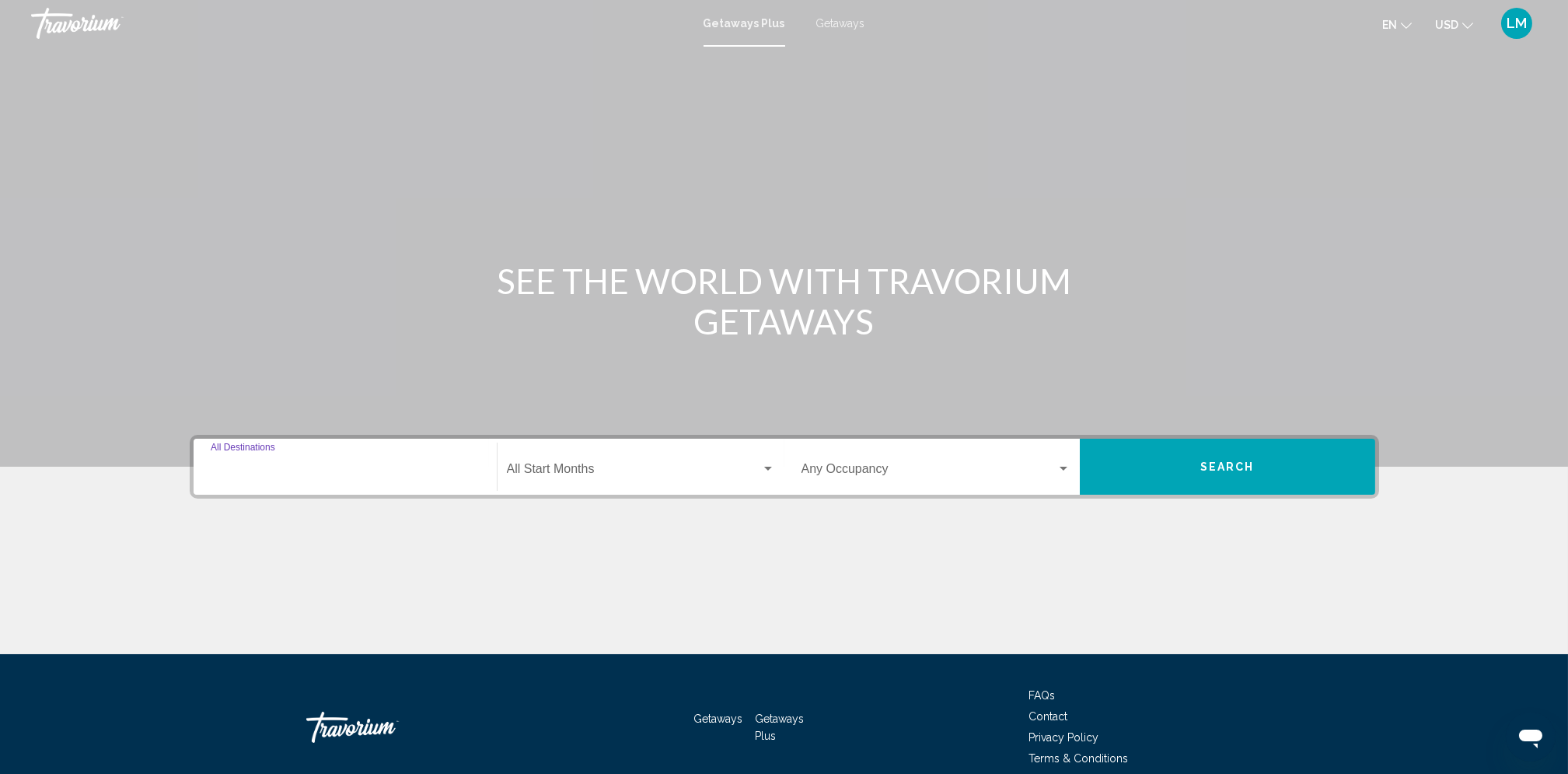
click at [324, 465] on input "Destination All Destinations" at bounding box center [345, 472] width 269 height 14
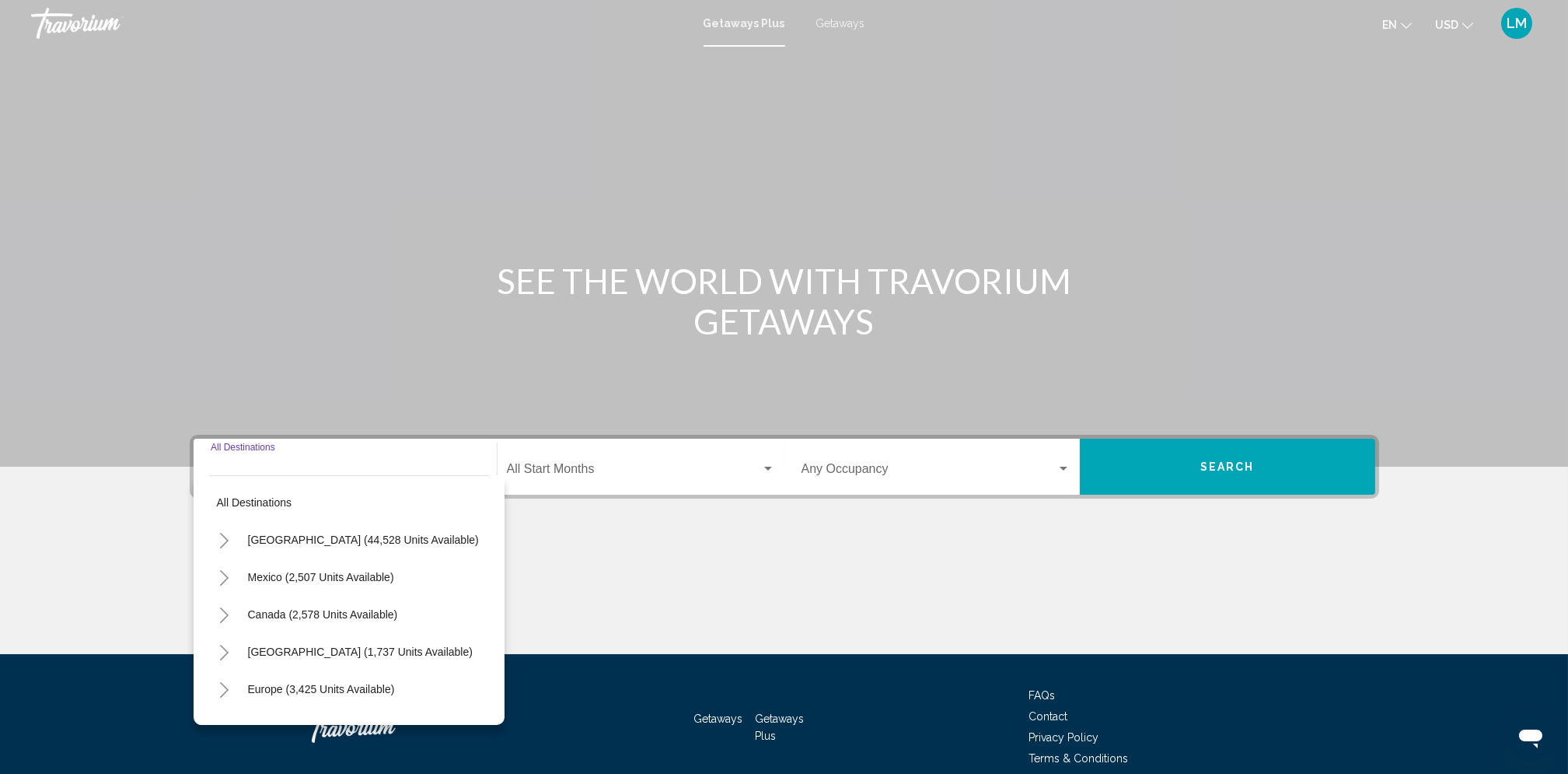
scroll to position [70, 0]
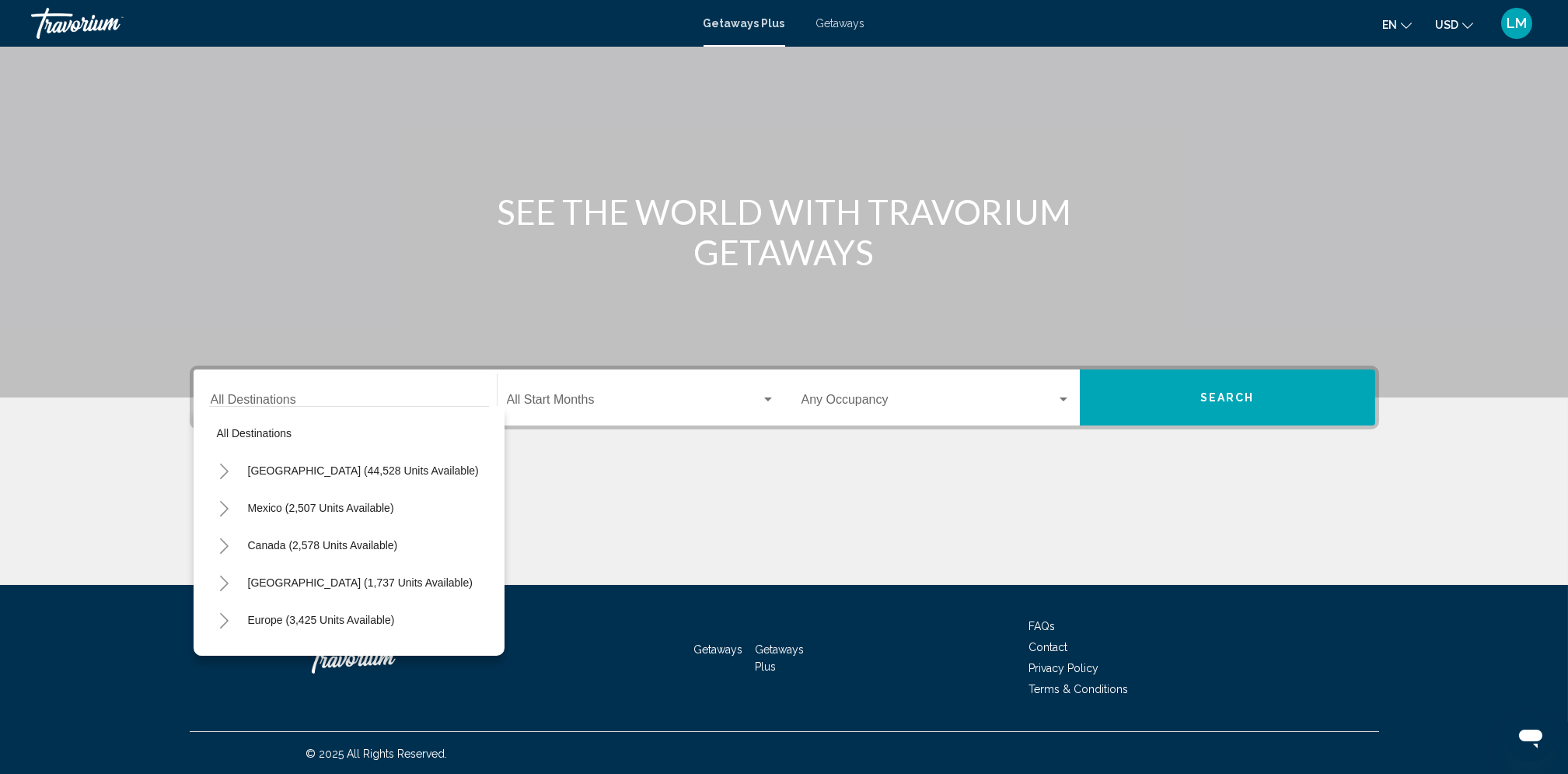
click at [827, 28] on span "Getaways" at bounding box center [841, 23] width 49 height 12
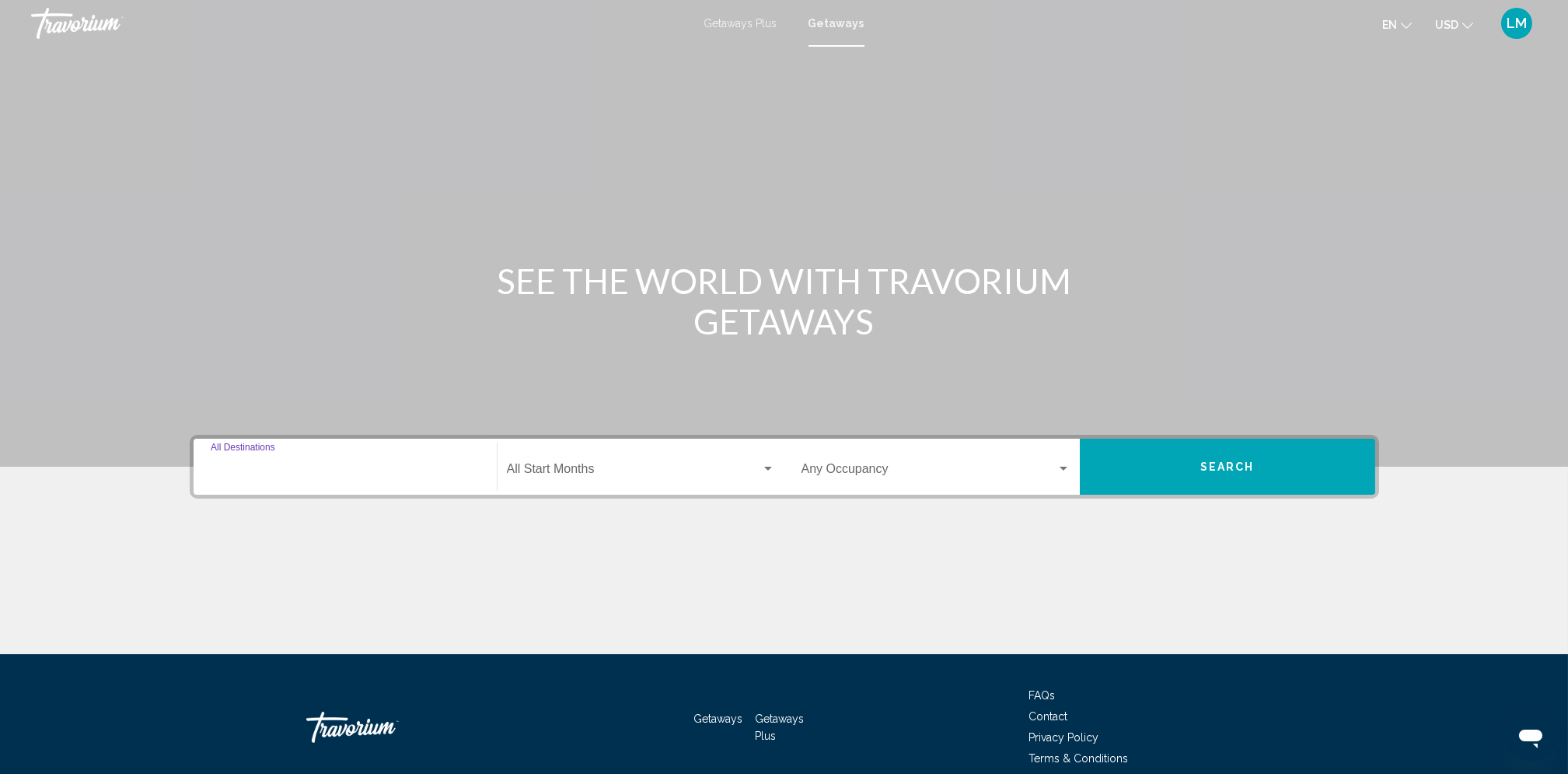
click at [240, 474] on input "Destination All Destinations" at bounding box center [345, 472] width 269 height 14
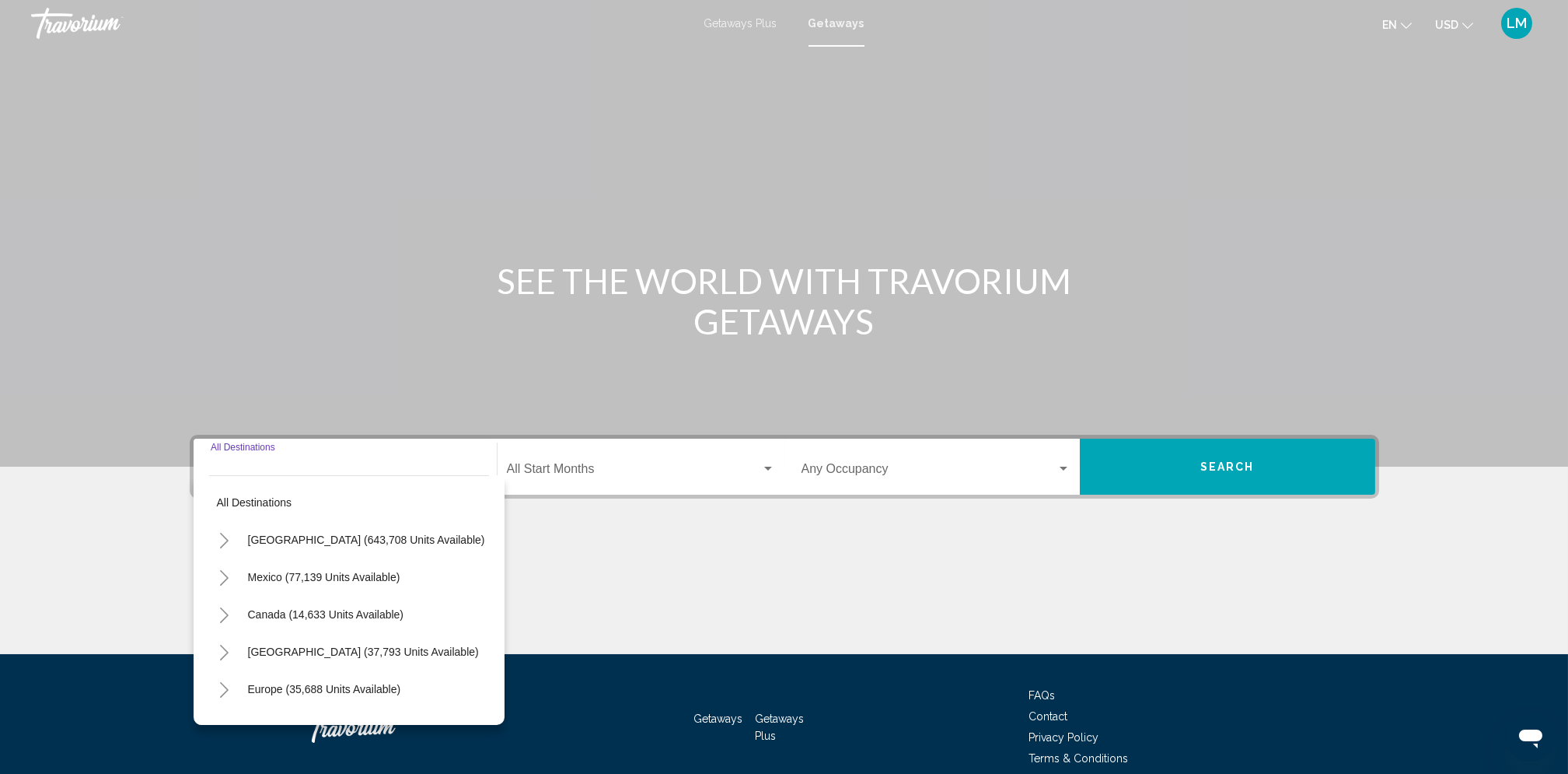
scroll to position [70, 0]
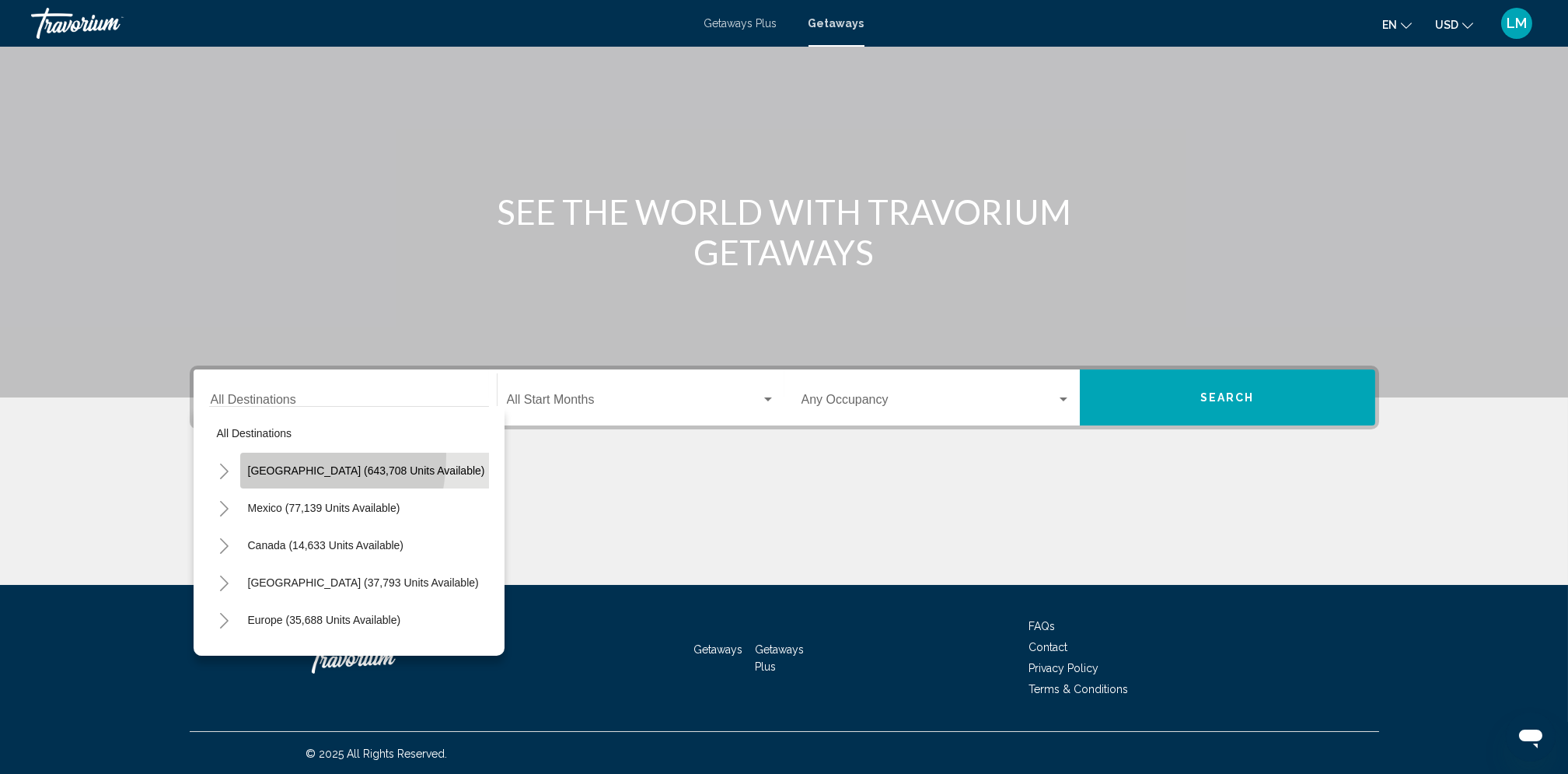
click at [255, 454] on button "[GEOGRAPHIC_DATA] (643,708 units available)" at bounding box center [366, 470] width 253 height 36
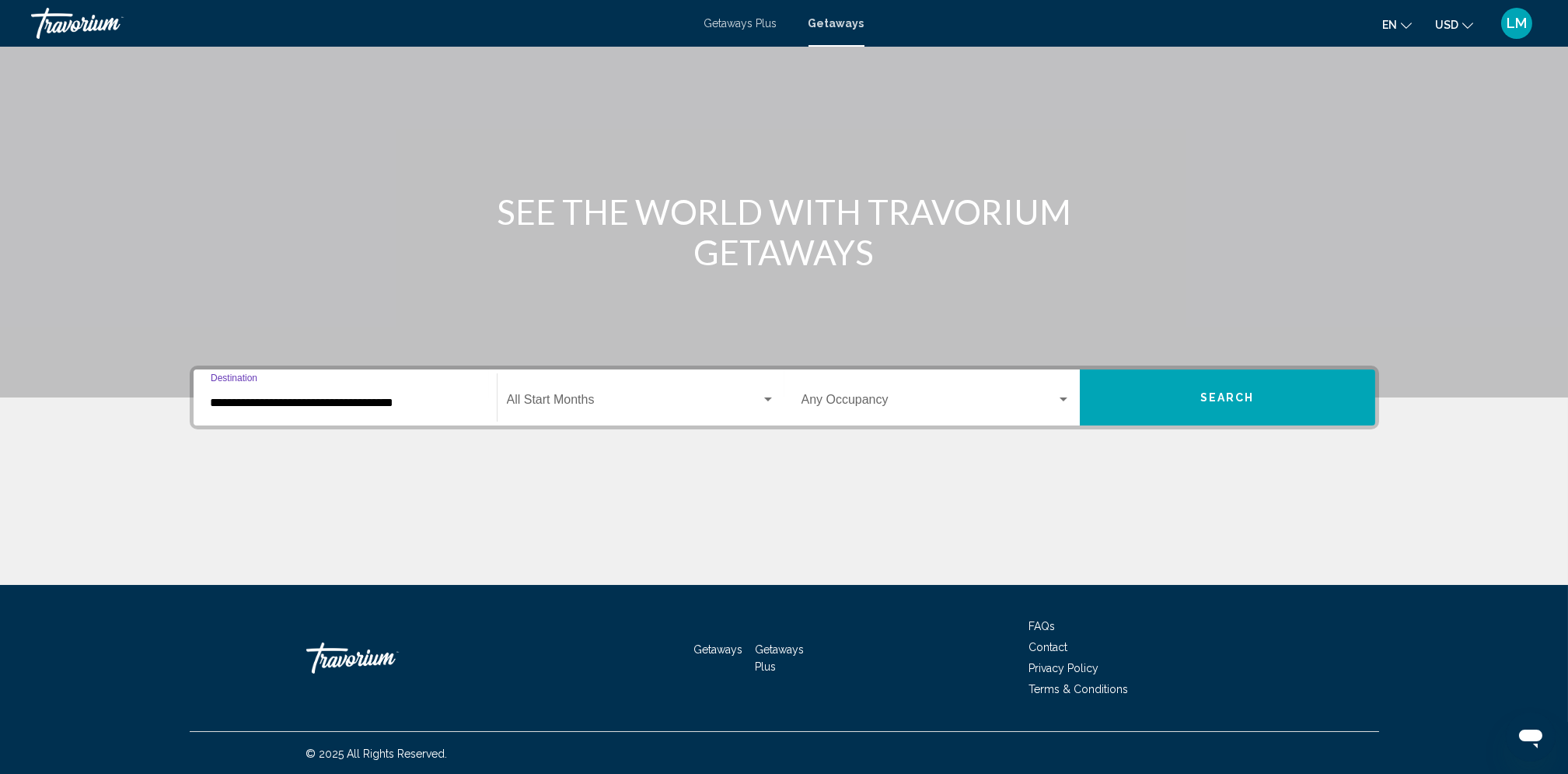
click at [239, 396] on input "**********" at bounding box center [345, 403] width 269 height 14
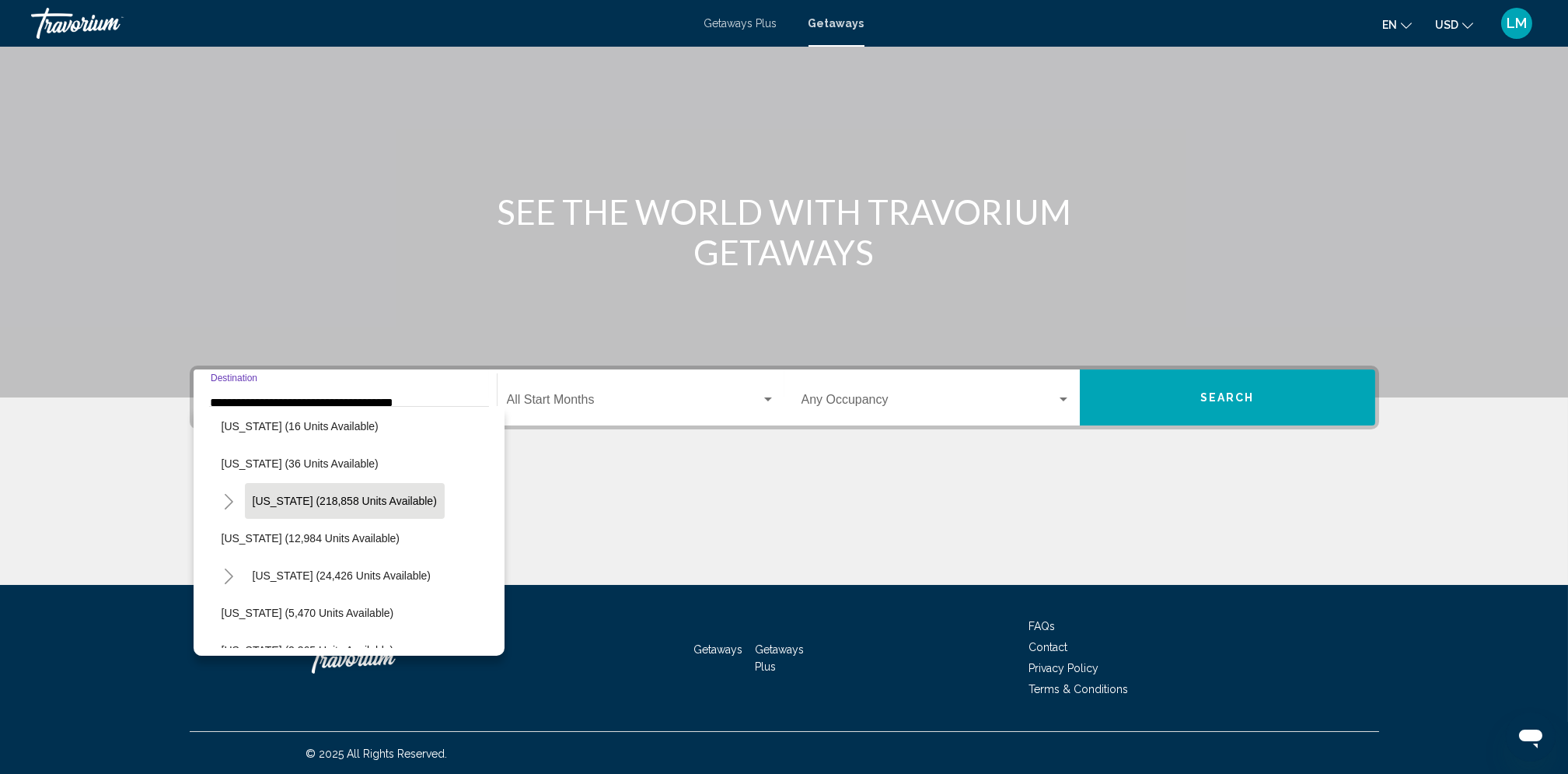
scroll to position [269, 12]
click at [226, 500] on icon "Toggle Florida (218,858 units available)" at bounding box center [227, 502] width 11 height 16
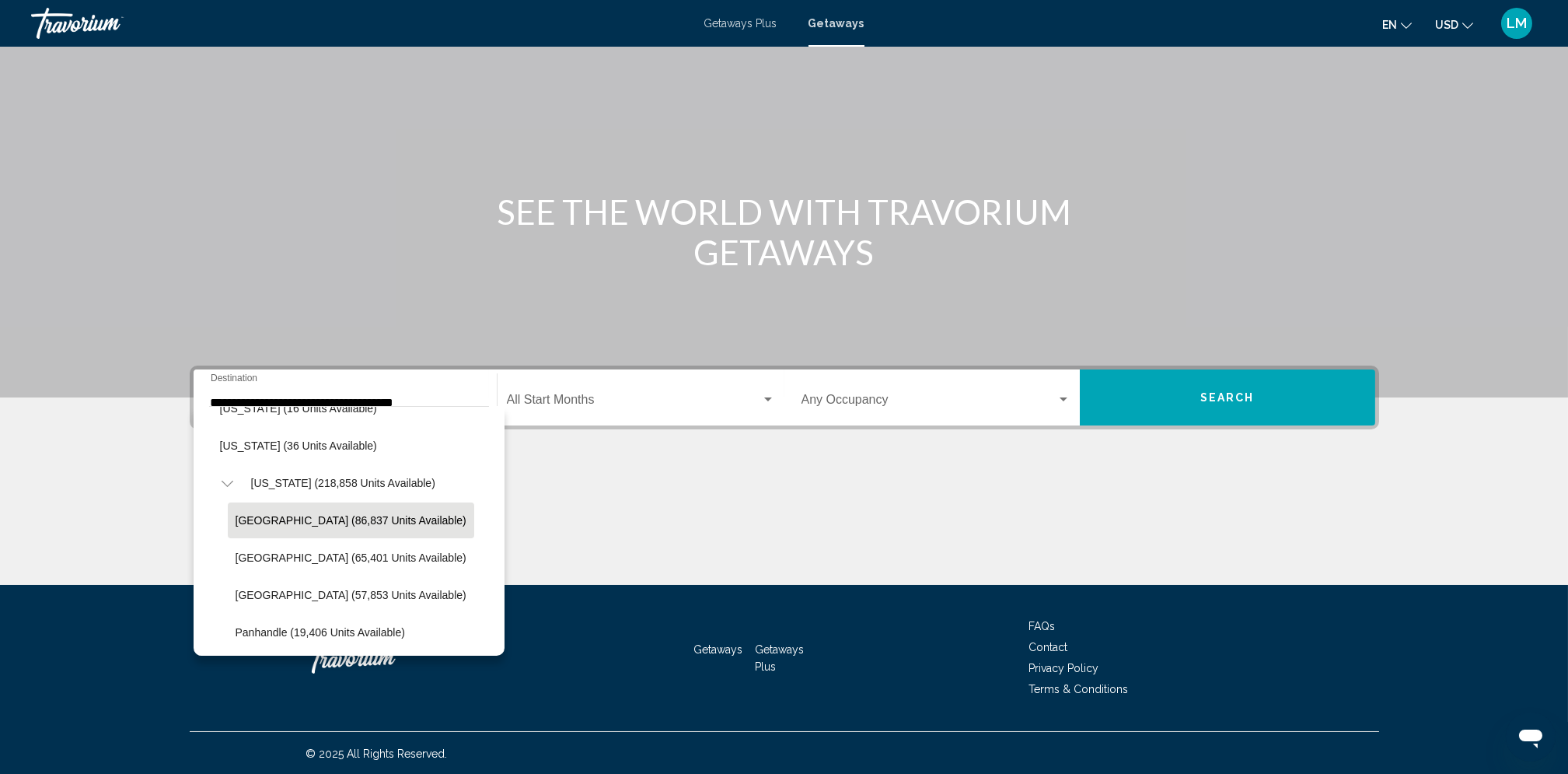
scroll to position [284, 12]
click at [269, 520] on span "[GEOGRAPHIC_DATA] (86,837 units available)" at bounding box center [351, 522] width 231 height 12
type input "**********"
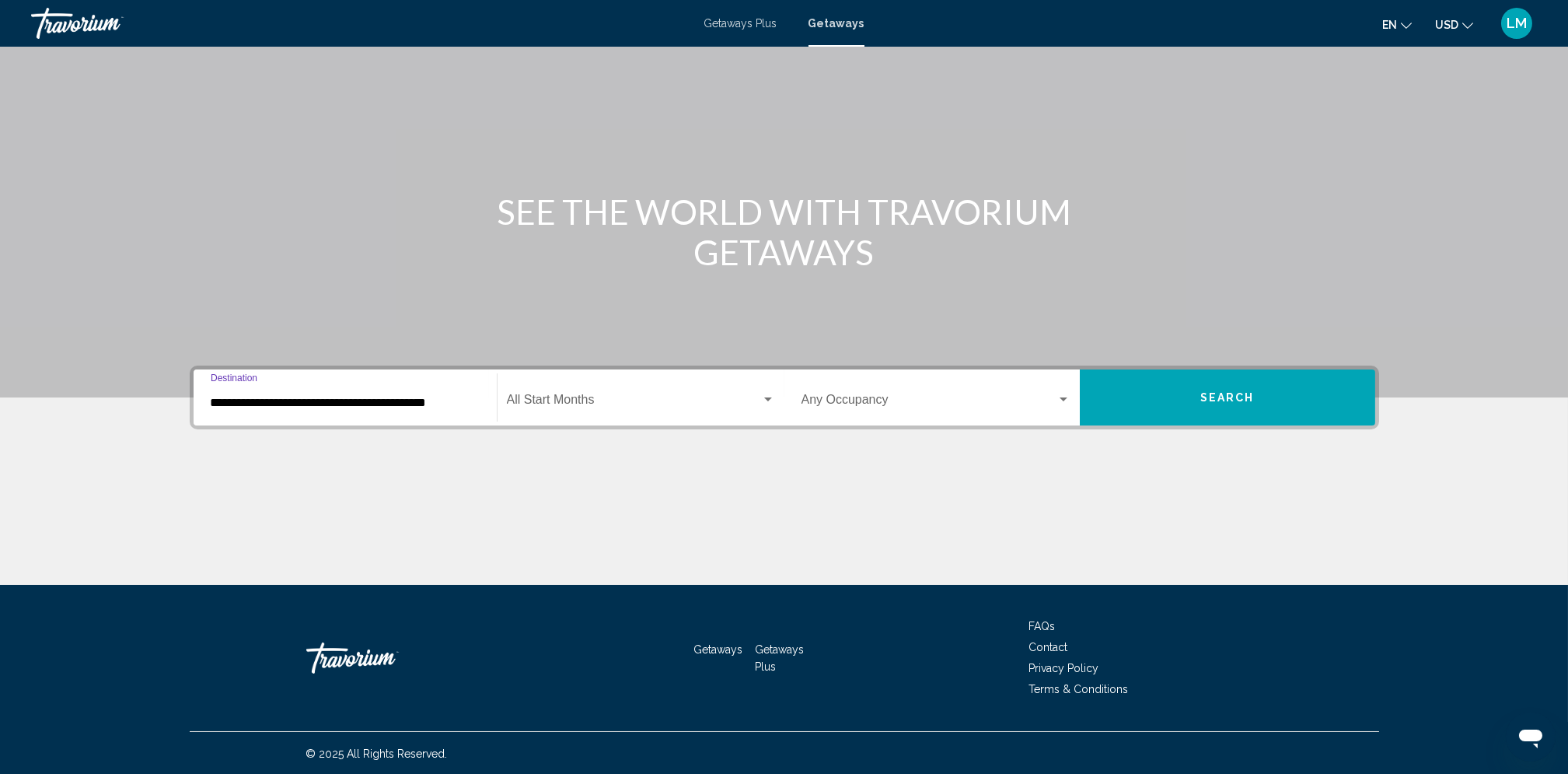
click at [590, 399] on span "Search widget" at bounding box center [634, 403] width 254 height 14
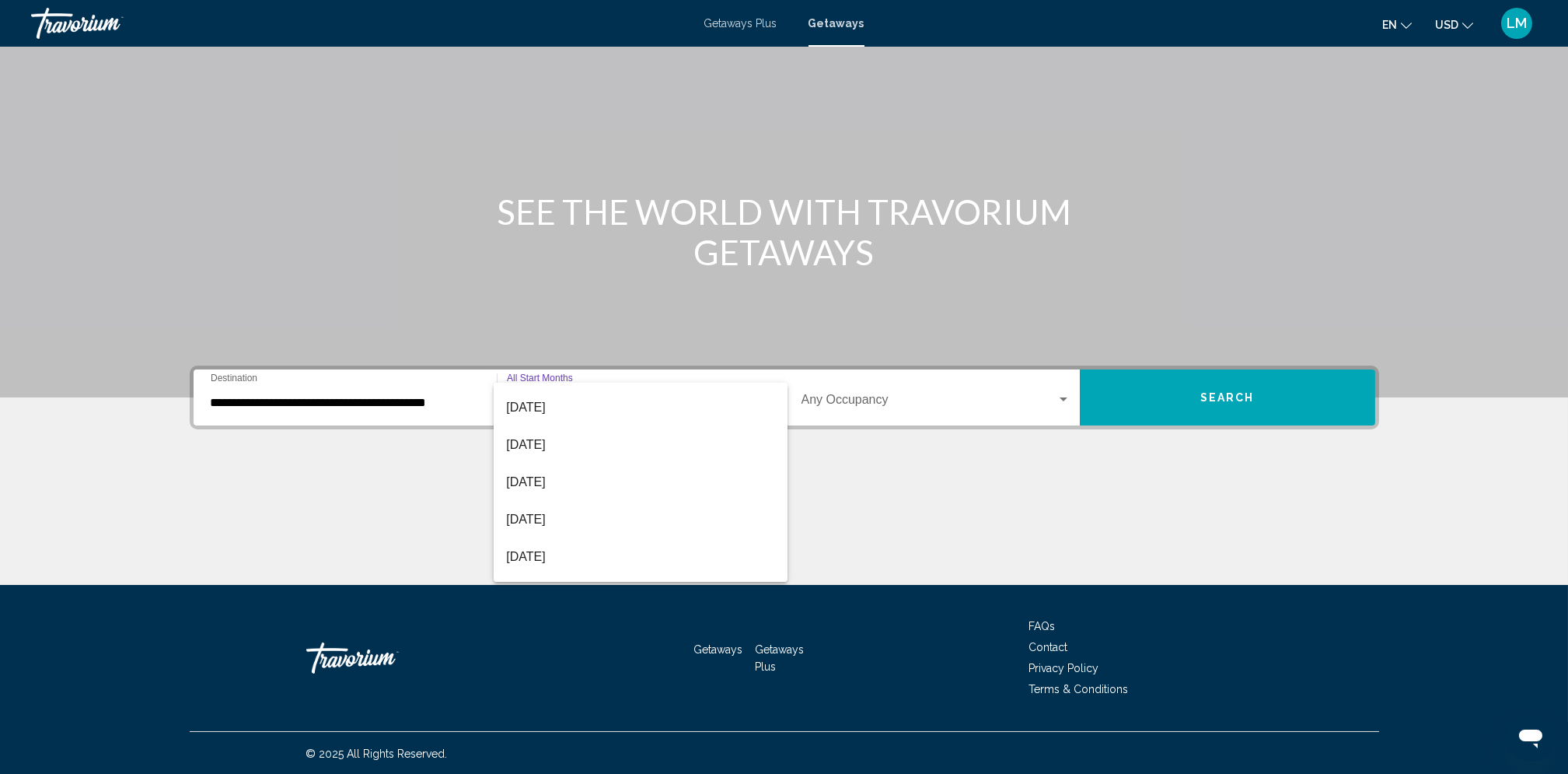
scroll to position [188, 0]
click at [564, 430] on span "[DATE]" at bounding box center [640, 438] width 269 height 37
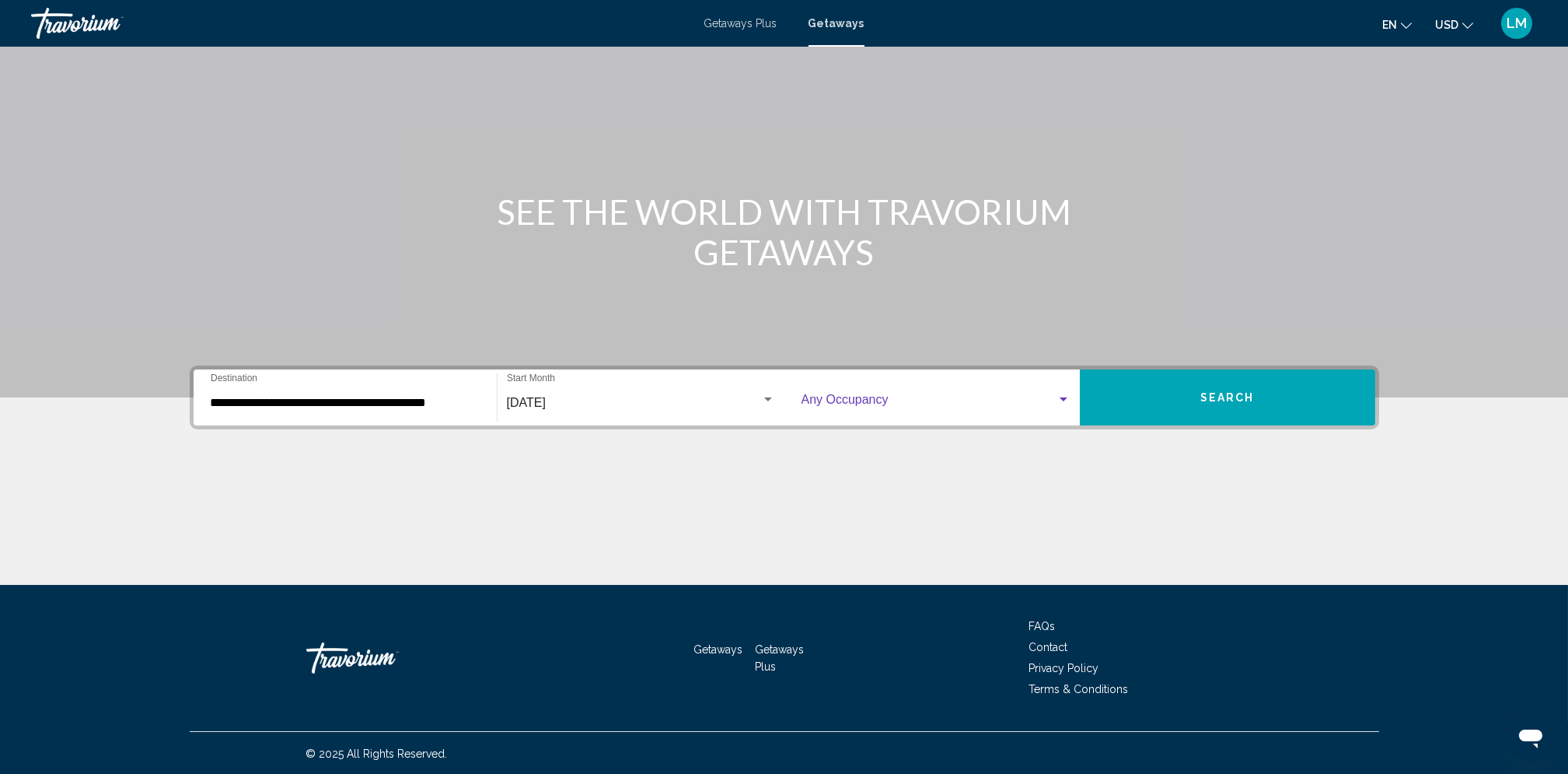
click at [1034, 402] on span "Search widget" at bounding box center [930, 403] width 255 height 14
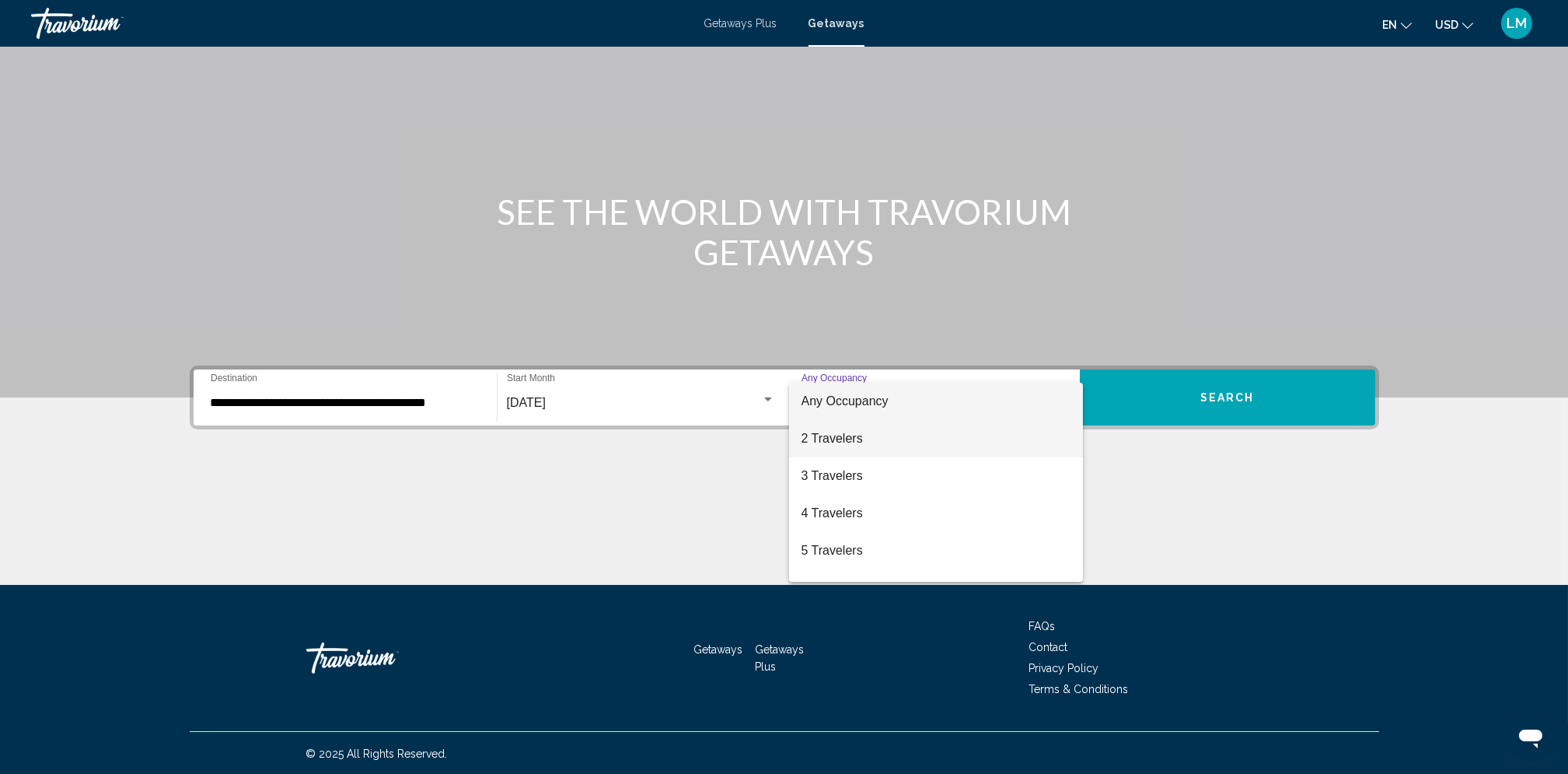
click at [835, 438] on span "2 Travelers" at bounding box center [937, 439] width 269 height 37
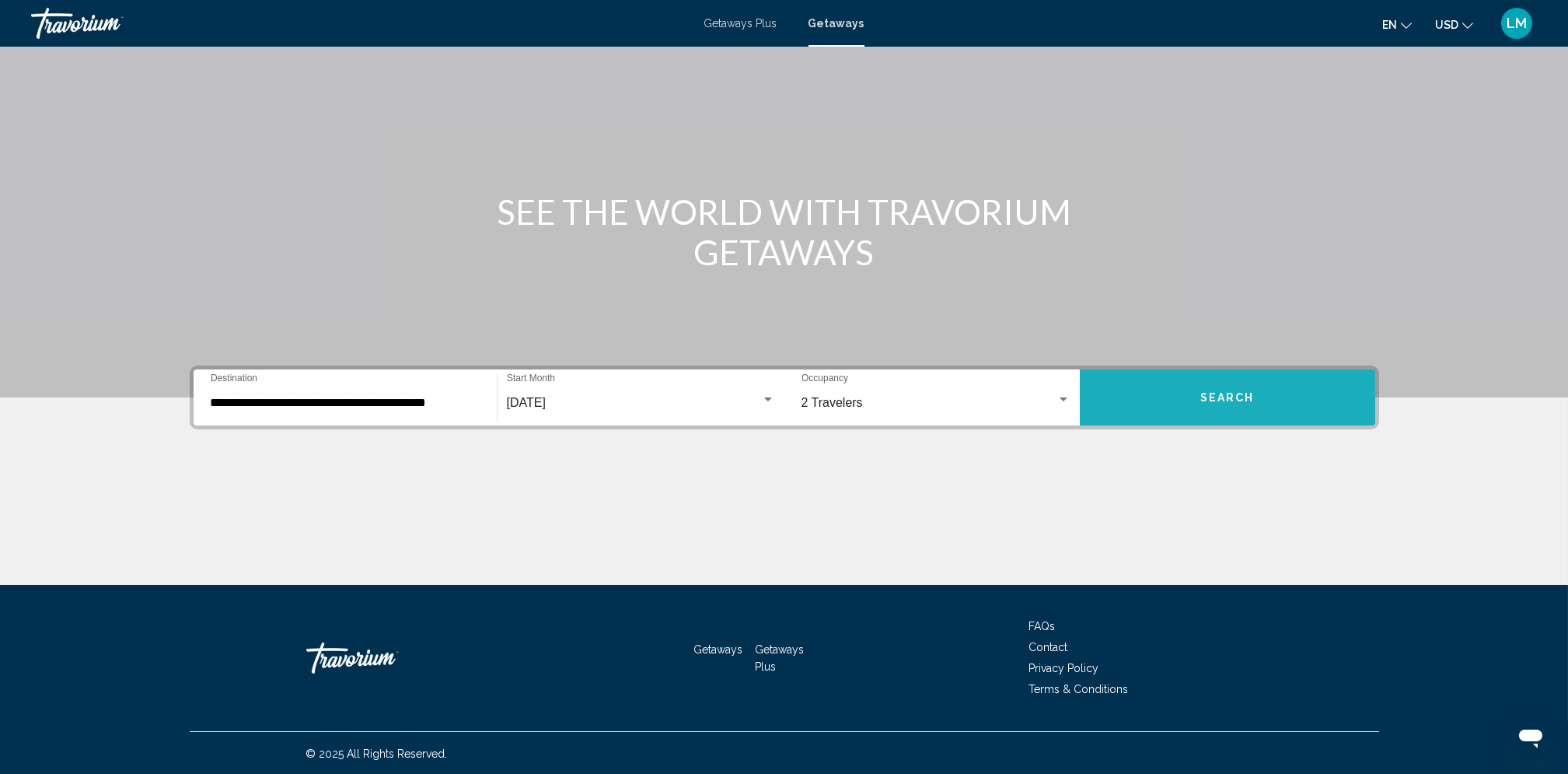
click at [1228, 394] on span "Search" at bounding box center [1228, 398] width 55 height 12
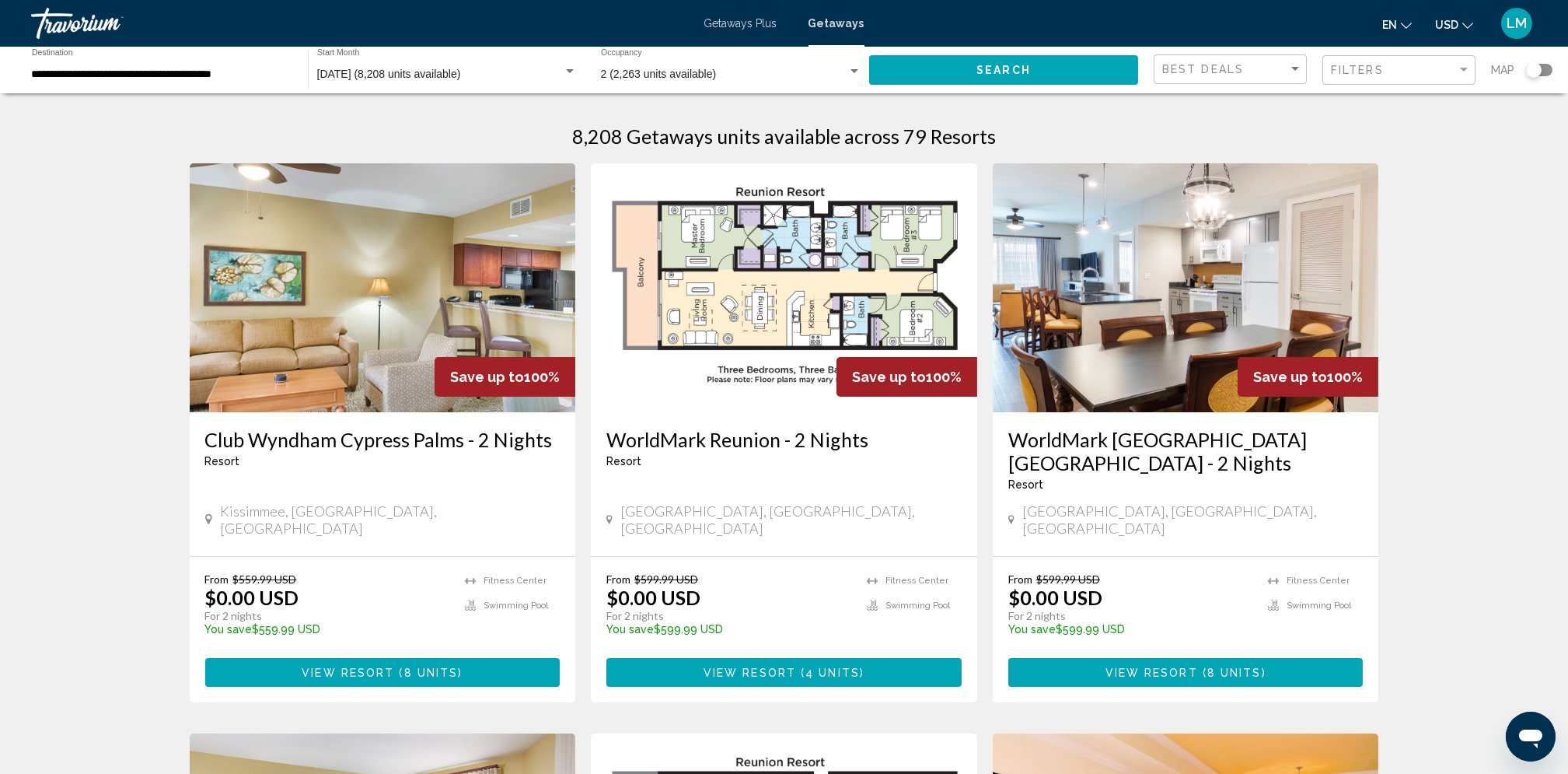
click at [1228, 394] on img "Main content" at bounding box center [1186, 287] width 386 height 249
drag, startPoint x: 416, startPoint y: 193, endPoint x: 56, endPoint y: 542, distance: 501.4
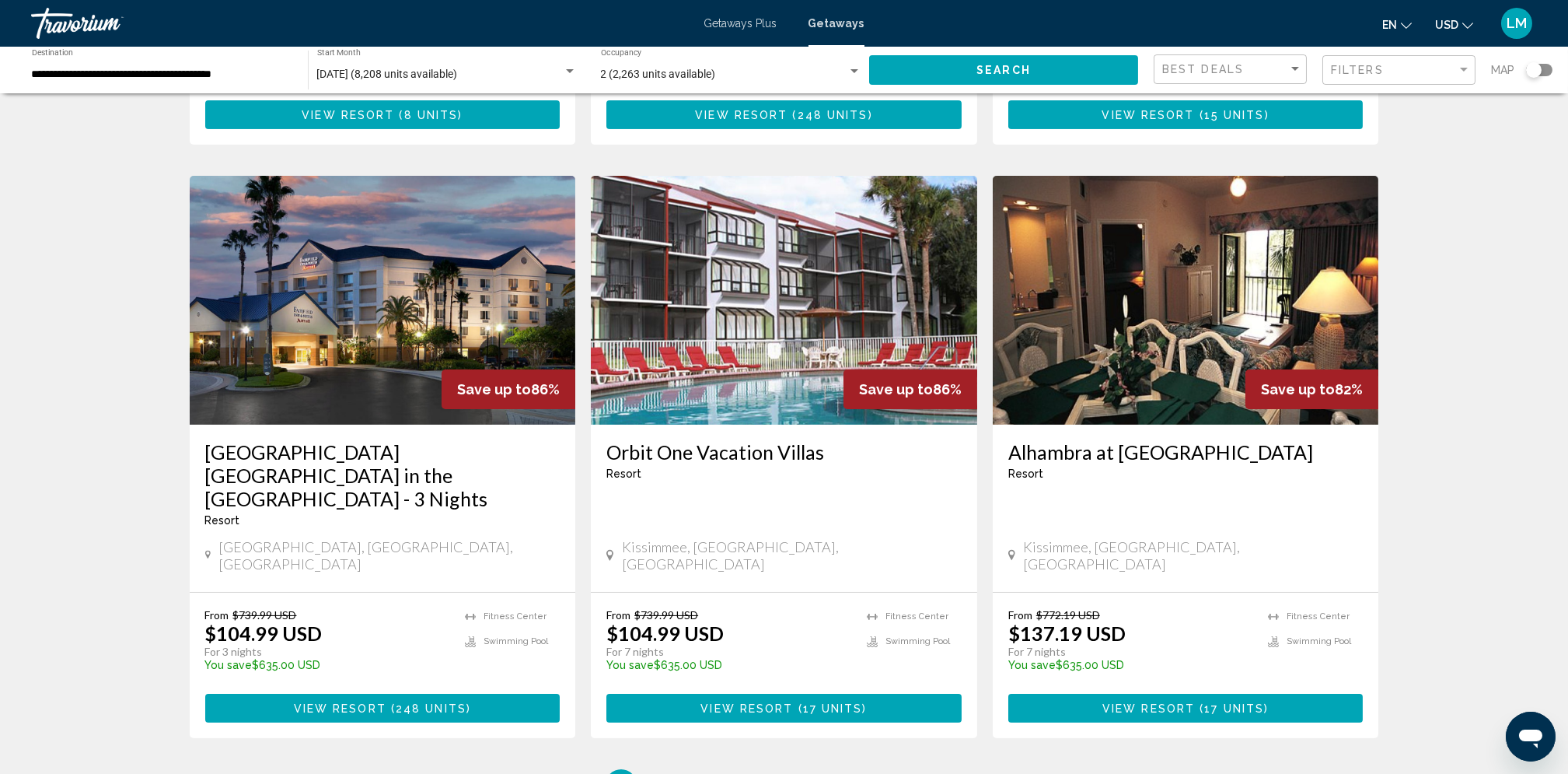
scroll to position [1684, 0]
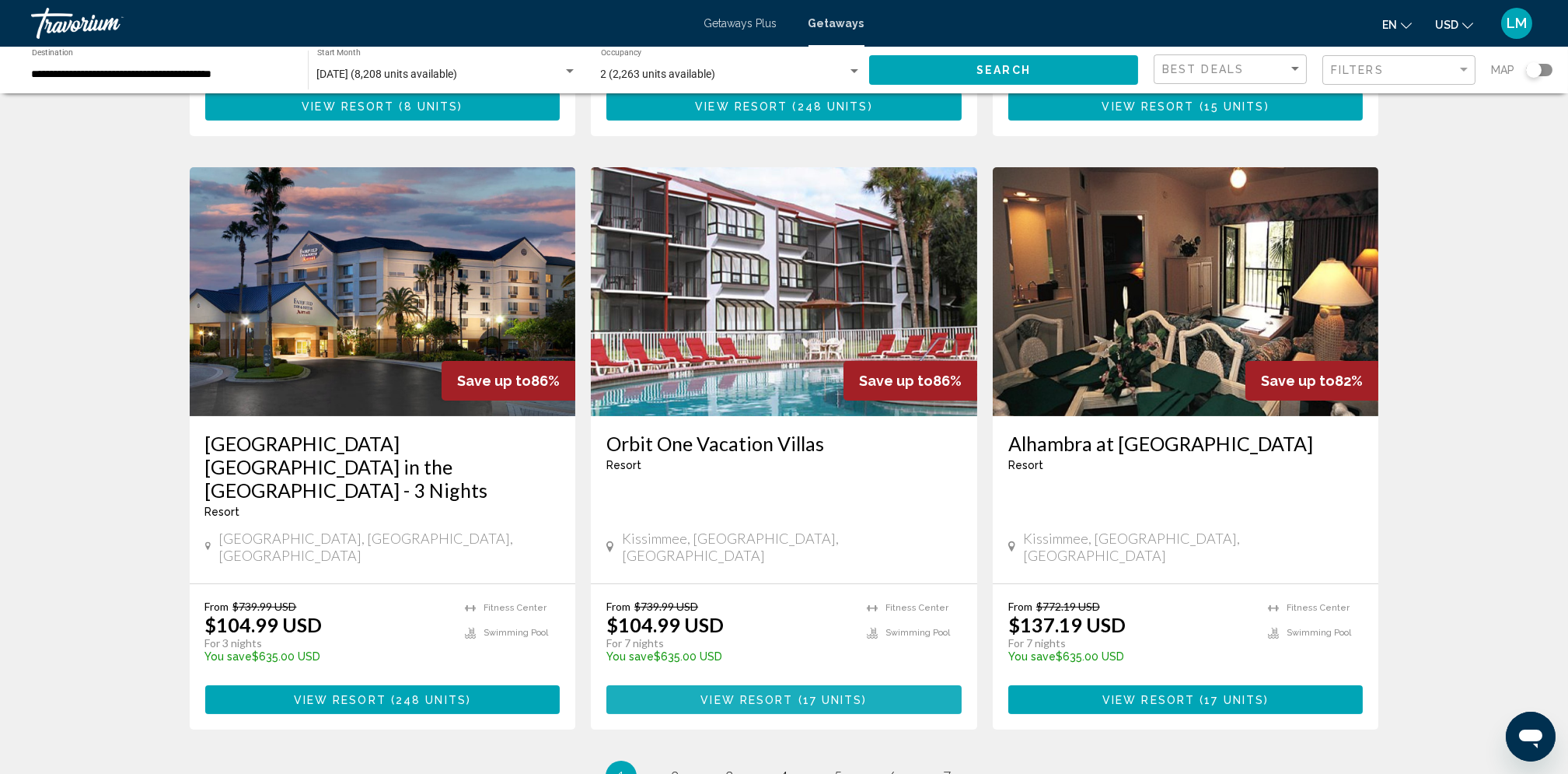
click at [856, 694] on span "17 units" at bounding box center [833, 700] width 60 height 12
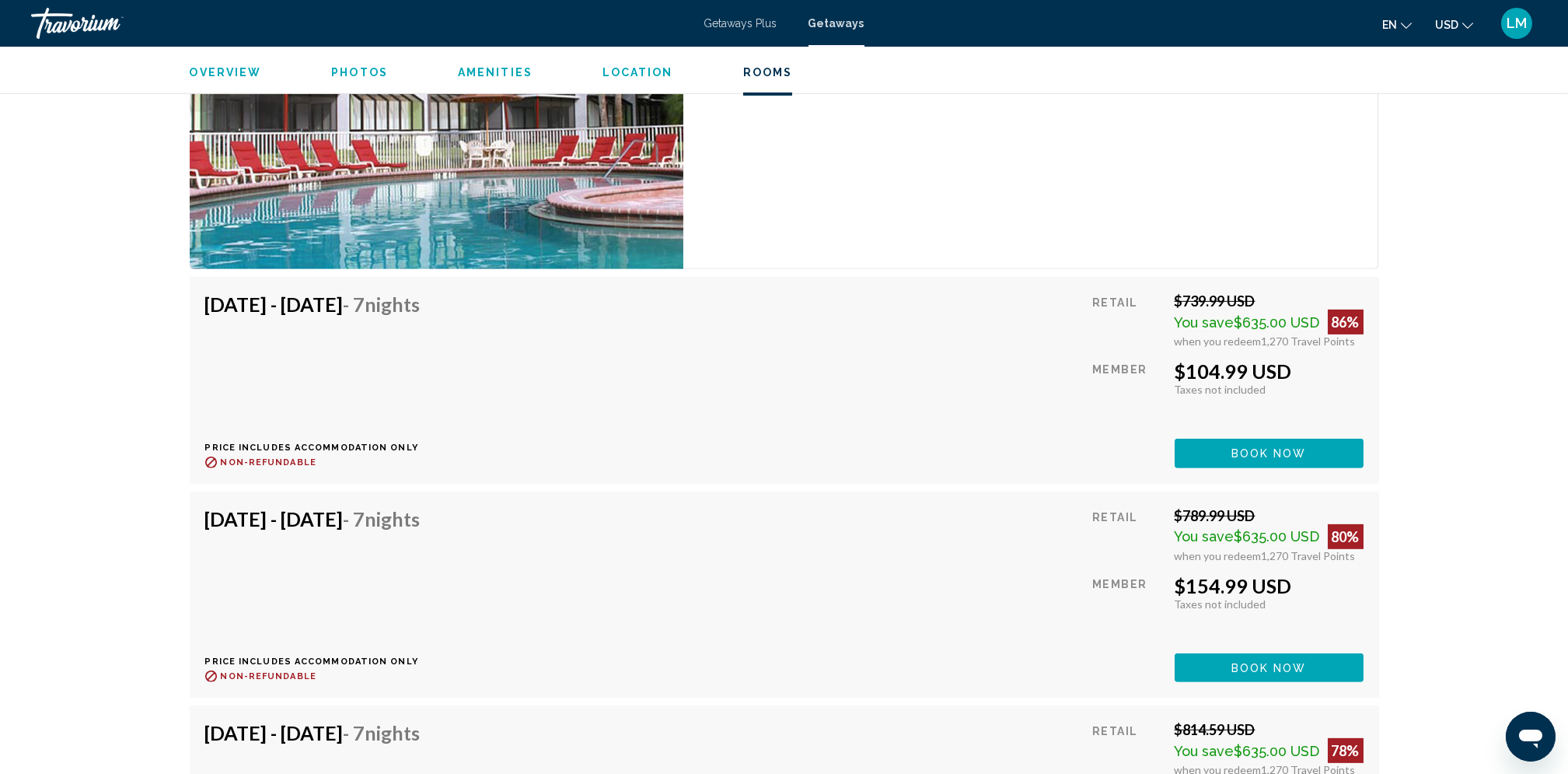
scroll to position [2854, 0]
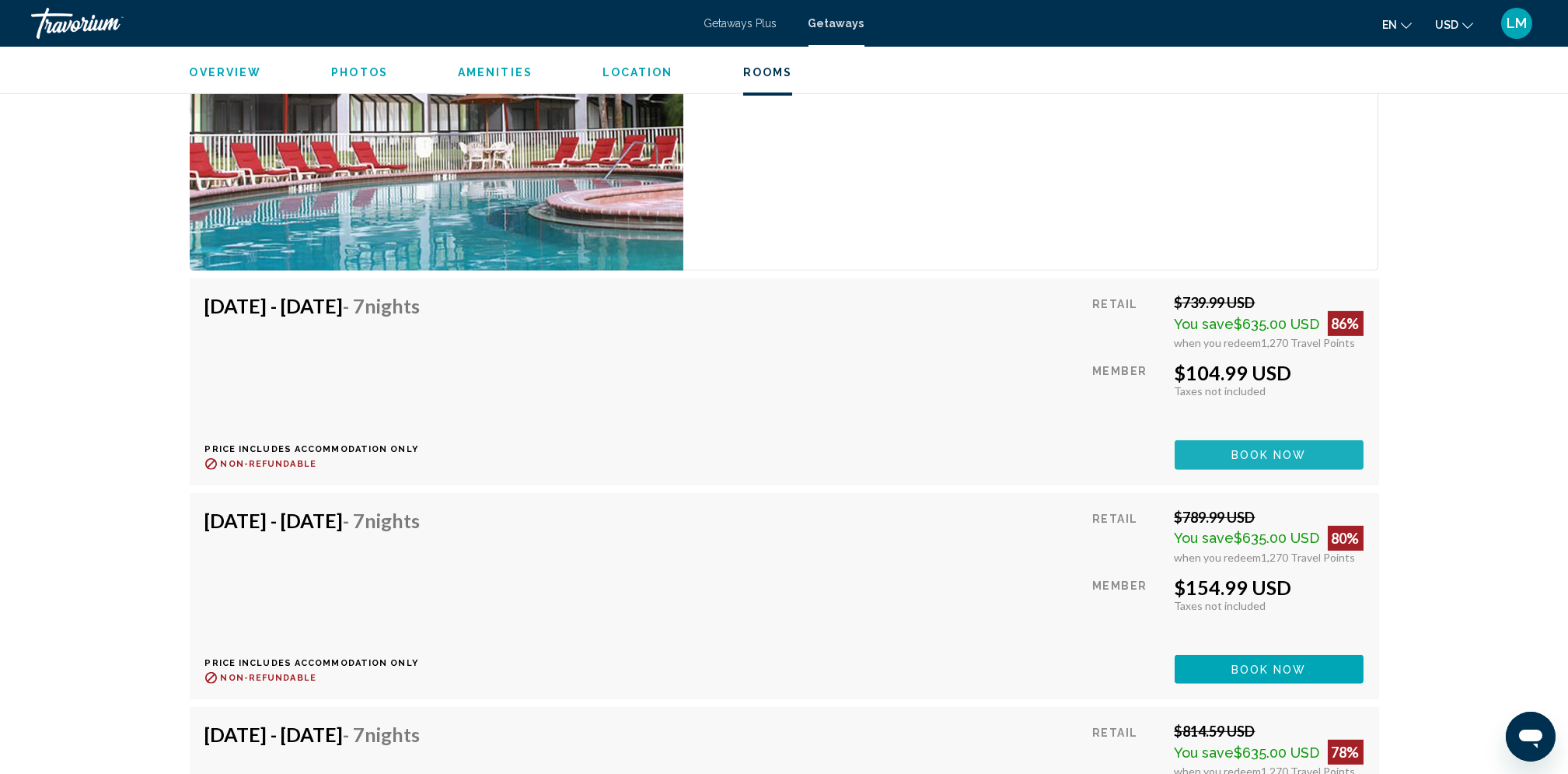
click at [1269, 446] on button "Book now" at bounding box center [1269, 454] width 189 height 29
